Goal: Task Accomplishment & Management: Manage account settings

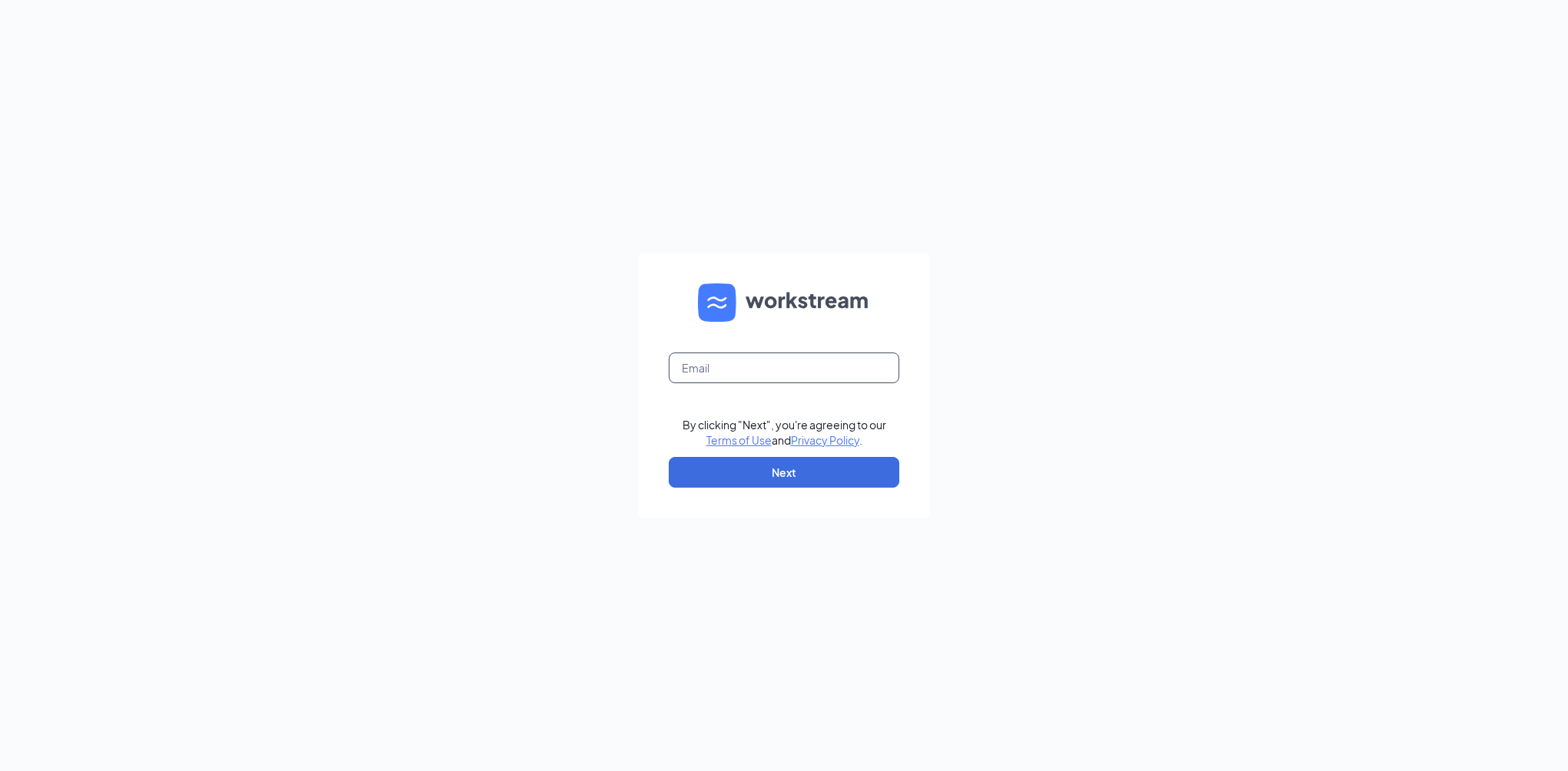
click at [734, 358] on input "text" at bounding box center [784, 368] width 231 height 30
type input "[EMAIL_ADDRESS][DOMAIN_NAME]"
click at [701, 481] on button "Next" at bounding box center [784, 472] width 231 height 30
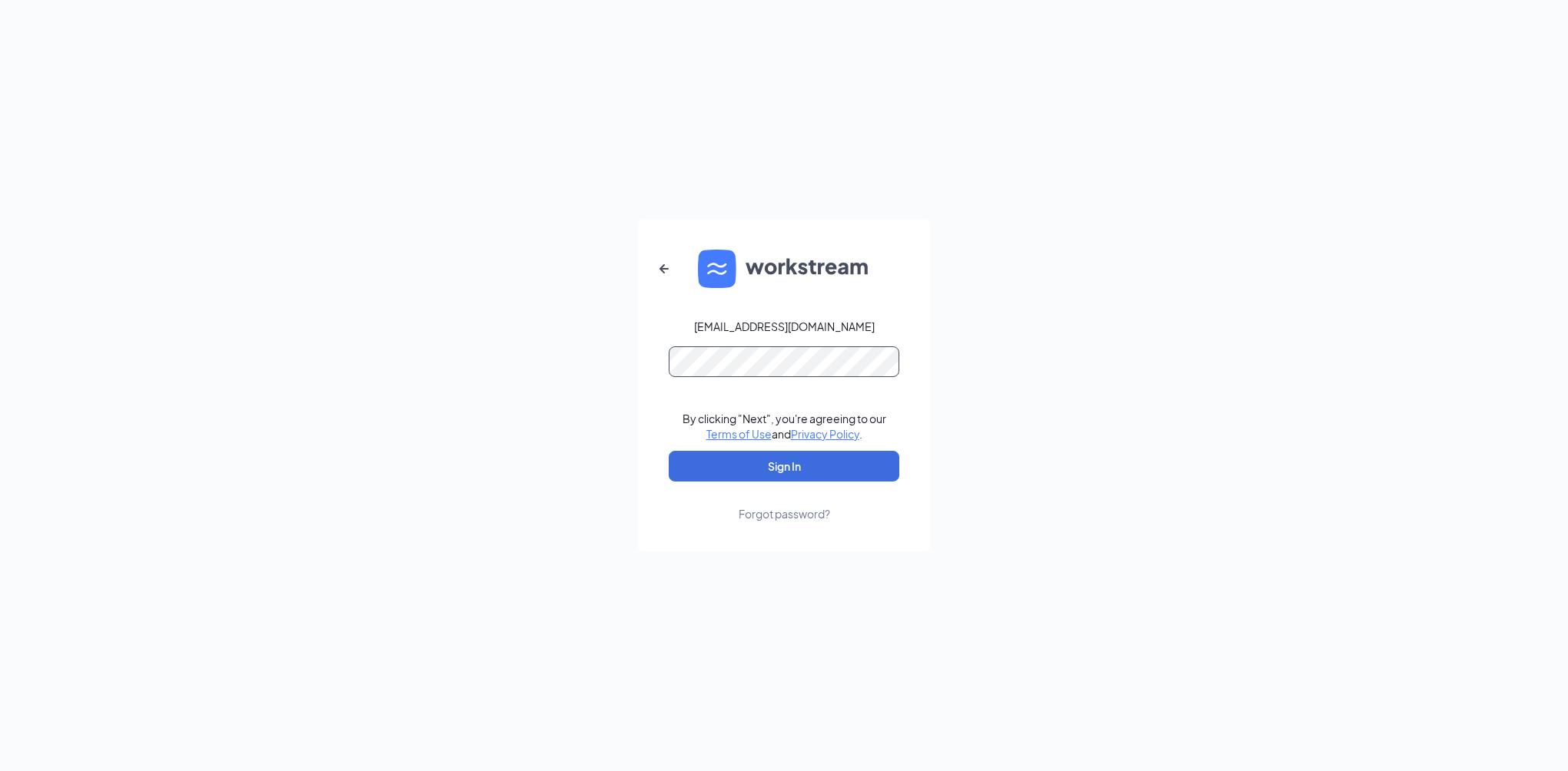
click at [669, 451] on button "Sign In" at bounding box center [784, 466] width 231 height 30
click at [805, 466] on button "Sign In" at bounding box center [784, 466] width 231 height 30
click at [786, 317] on form "[EMAIL_ADDRESS][DOMAIN_NAME] Credential mismatches. By clicking "Next", you're …" at bounding box center [784, 385] width 292 height 333
click at [669, 451] on button "Sign In" at bounding box center [784, 466] width 231 height 30
click at [808, 467] on button "Sign In" at bounding box center [784, 466] width 231 height 30
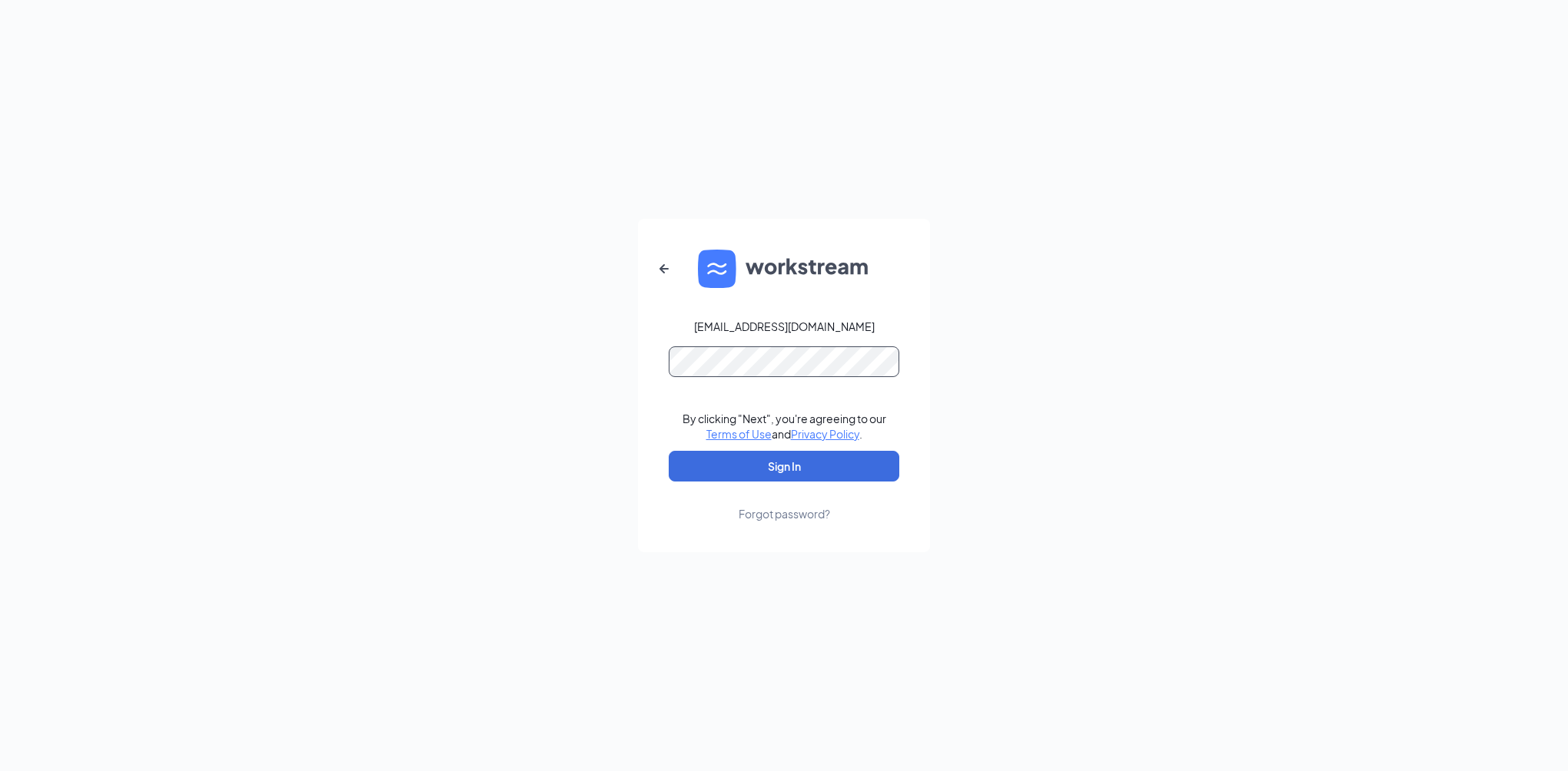
click at [669, 451] on button "Sign In" at bounding box center [784, 466] width 231 height 30
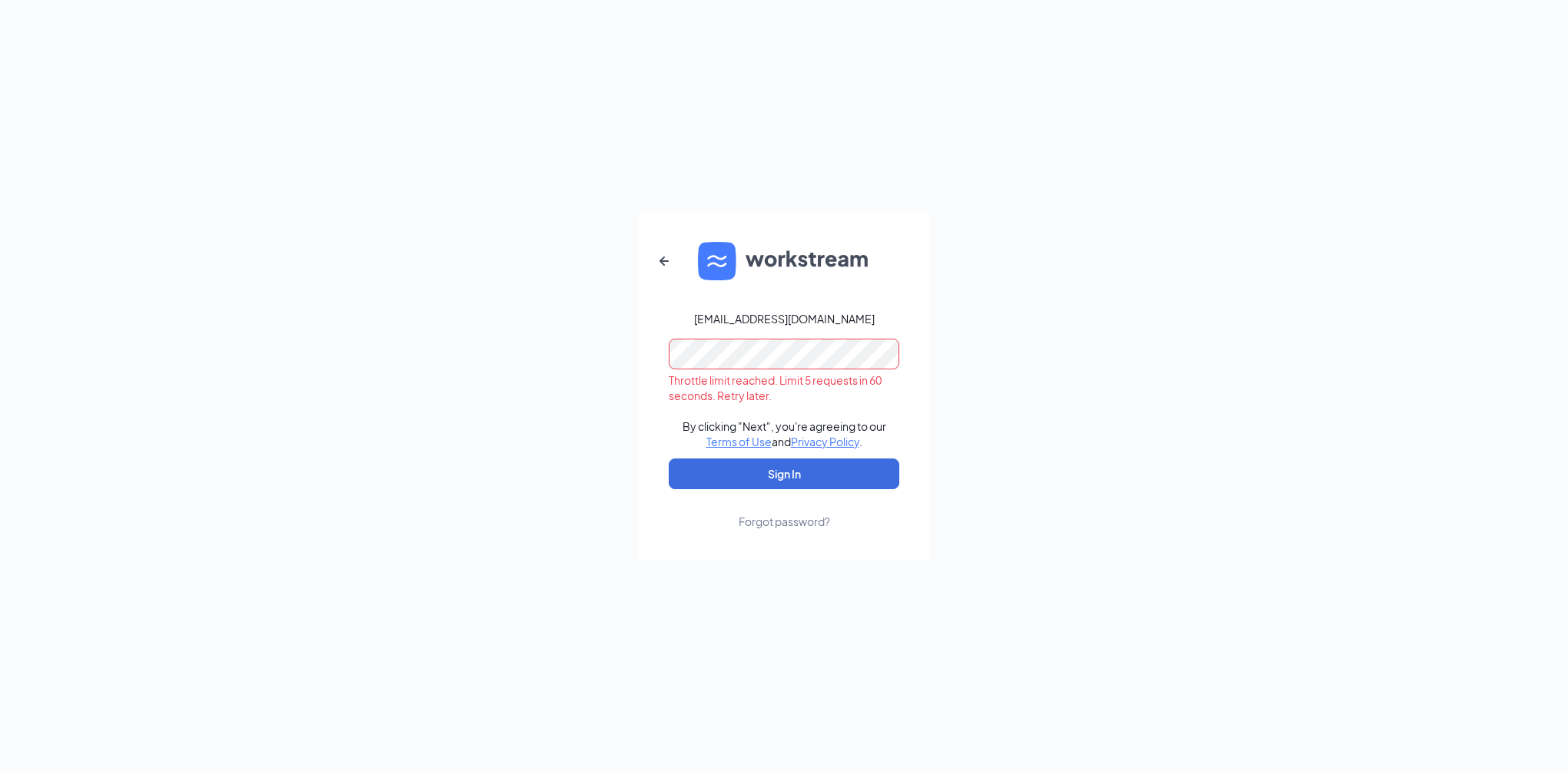
click at [749, 518] on div "Forgot password?" at bounding box center [784, 521] width 92 height 15
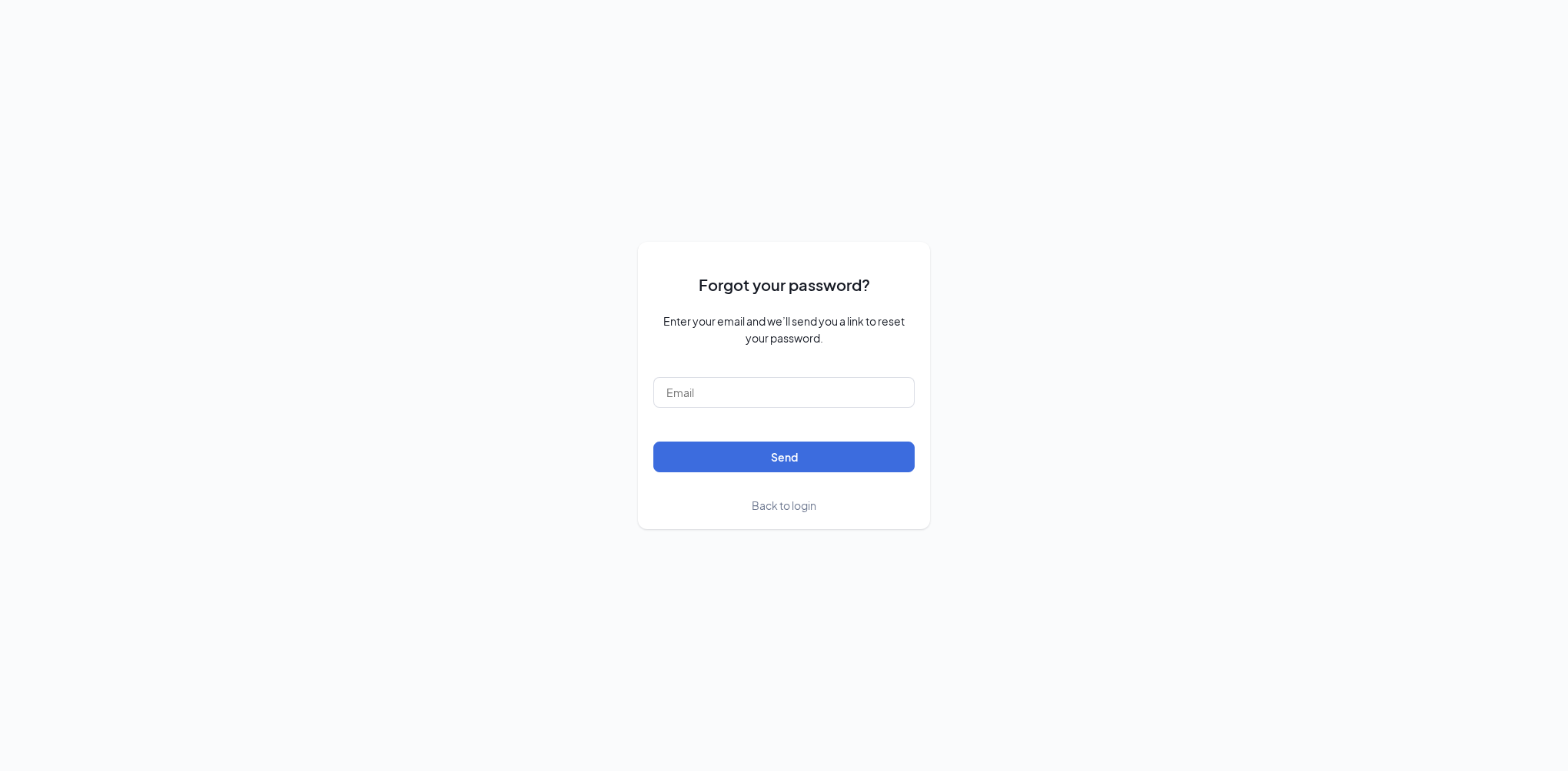
click at [780, 505] on span "Back to login" at bounding box center [784, 505] width 64 height 14
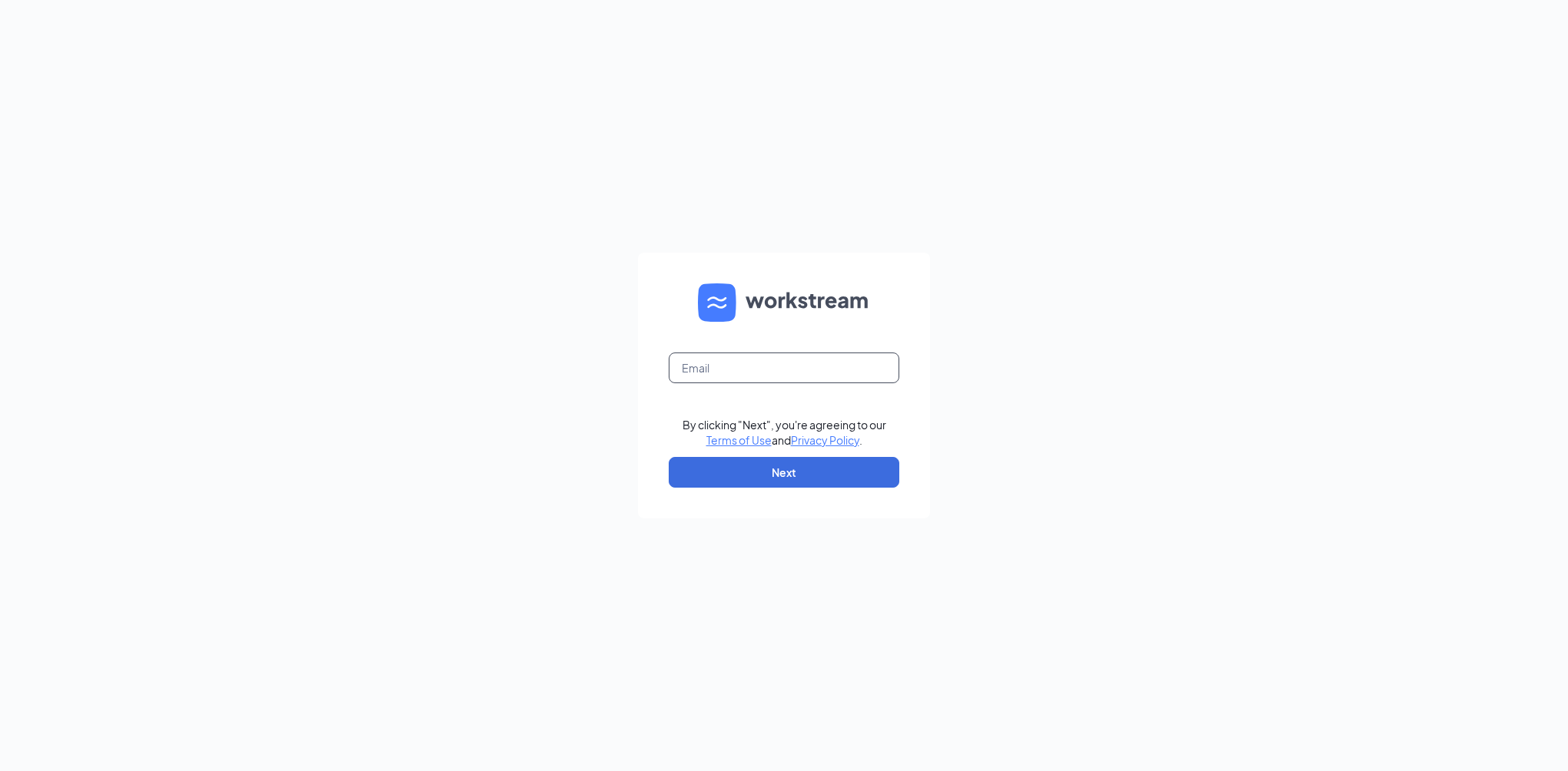
click at [839, 354] on input "text" at bounding box center [784, 368] width 231 height 30
type input "[EMAIL_ADDRESS][DOMAIN_NAME]"
click at [768, 473] on button "Next" at bounding box center [784, 472] width 231 height 30
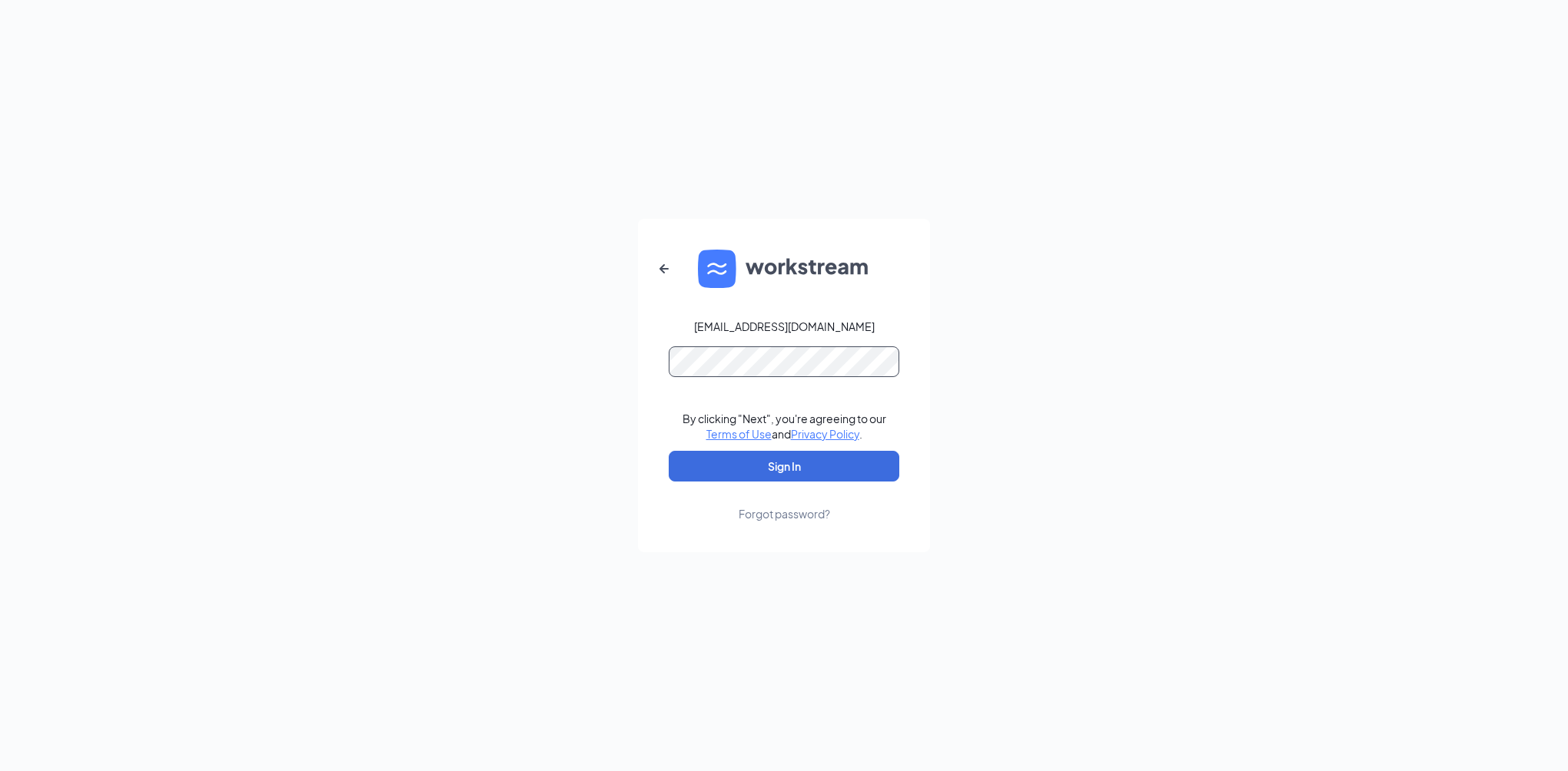
click at [669, 451] on button "Sign In" at bounding box center [784, 466] width 231 height 30
click at [785, 468] on button "Sign In" at bounding box center [784, 466] width 231 height 30
